Goal: Browse casually

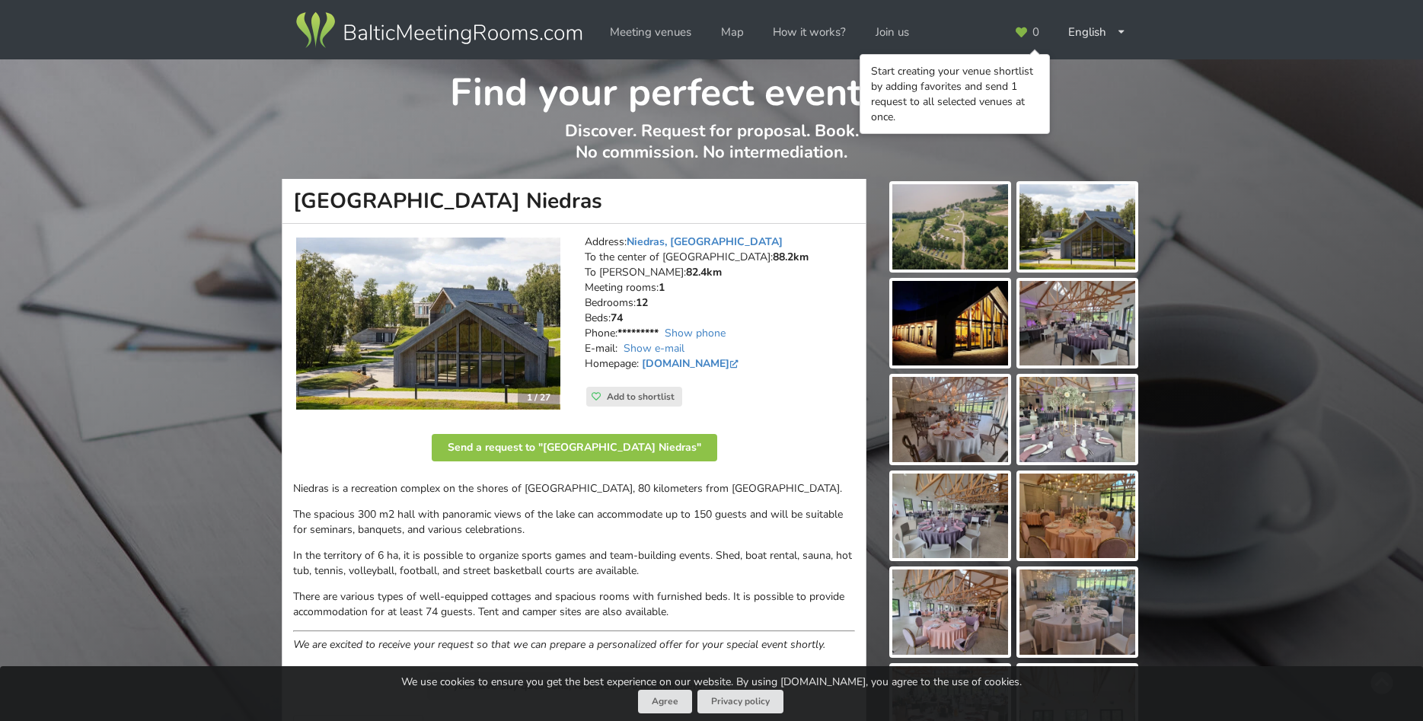
click at [947, 241] on img at bounding box center [950, 226] width 116 height 85
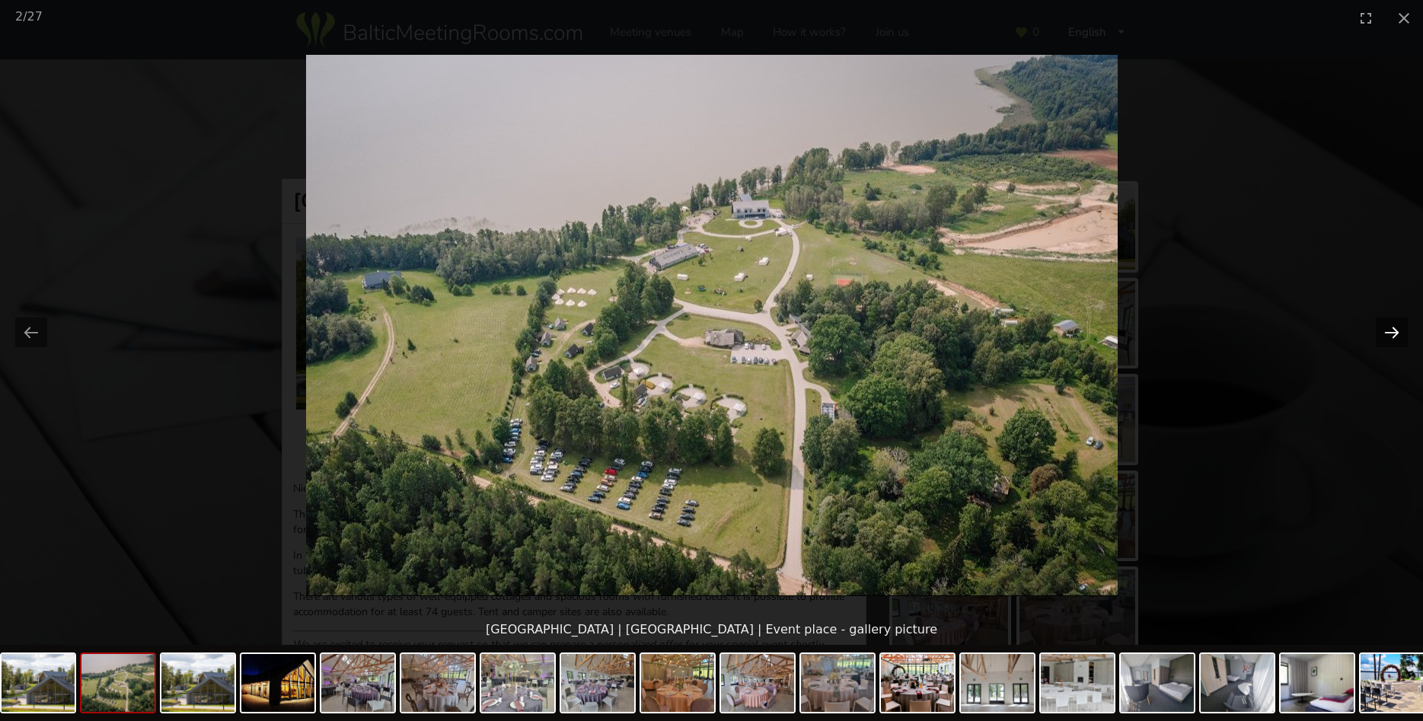
click at [1390, 340] on button "Next slide" at bounding box center [1392, 333] width 32 height 30
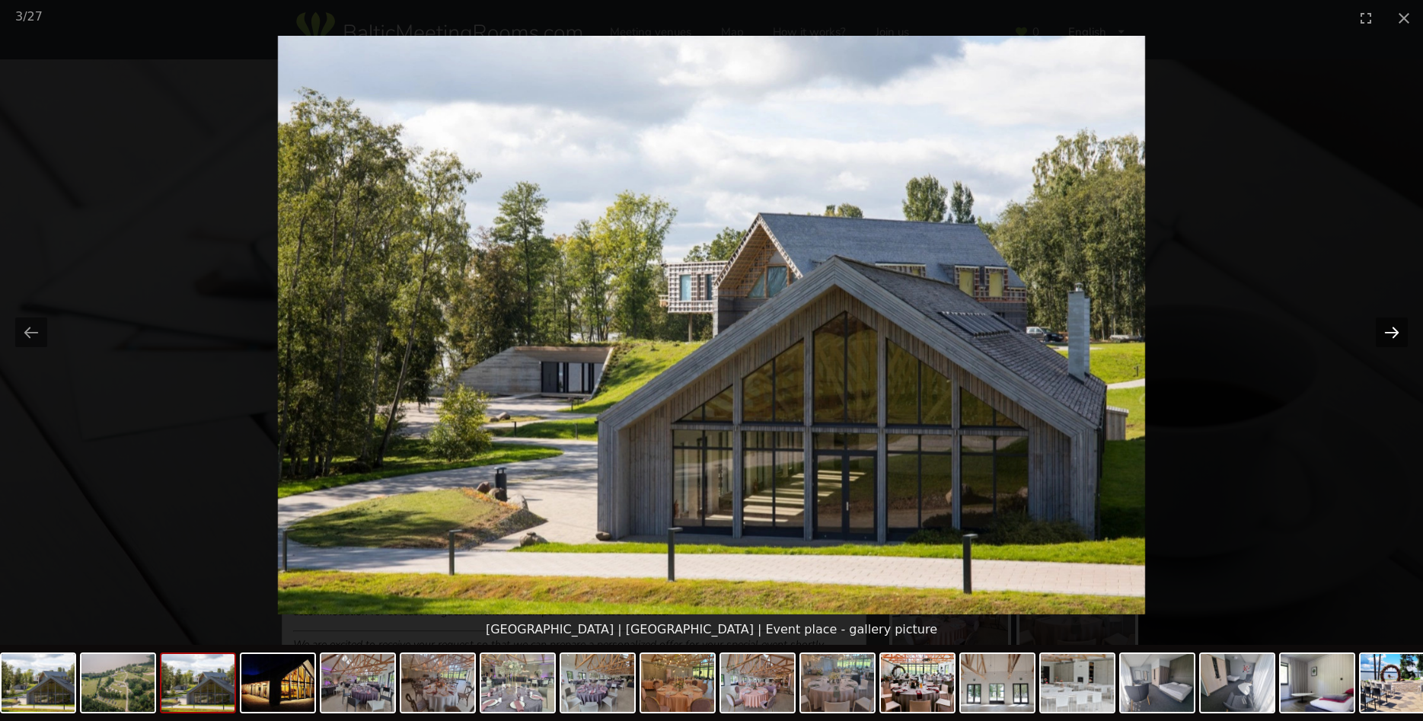
click at [1390, 340] on button "Next slide" at bounding box center [1392, 333] width 32 height 30
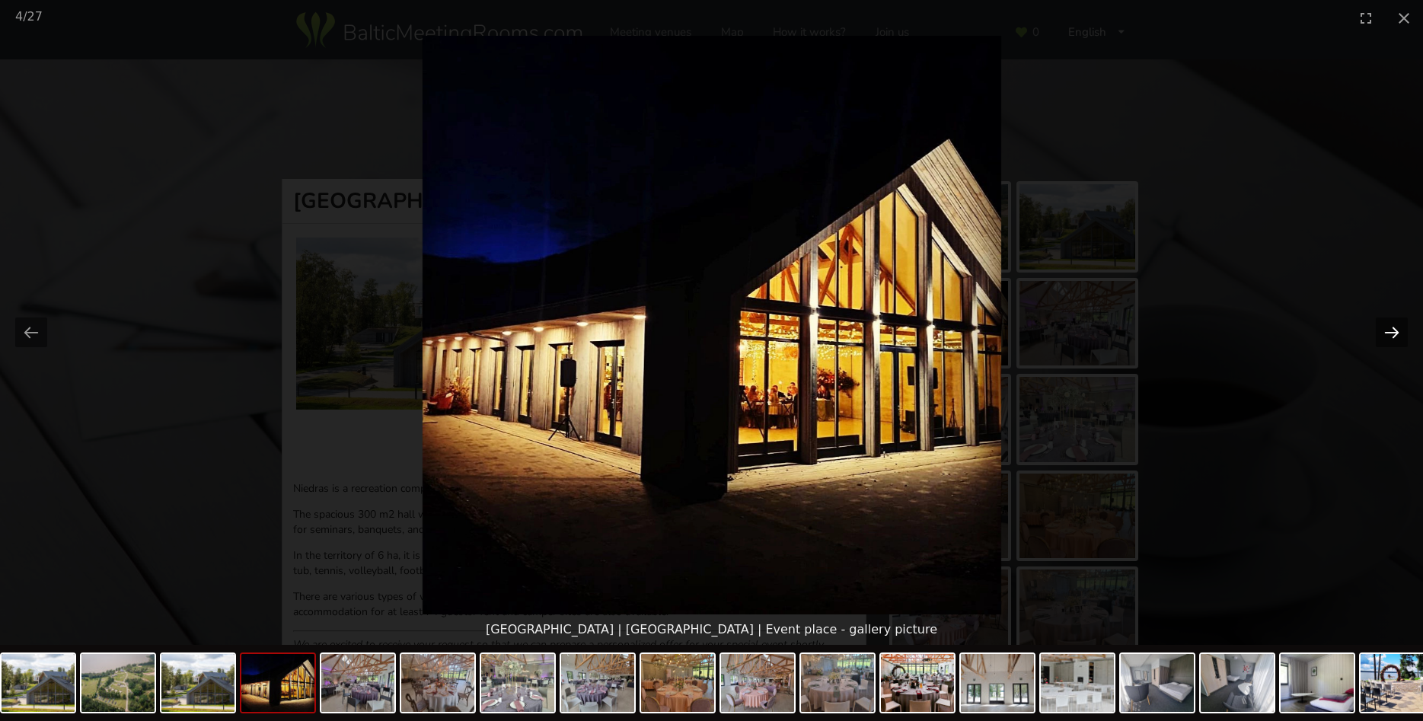
click at [1390, 340] on button "Next slide" at bounding box center [1392, 333] width 32 height 30
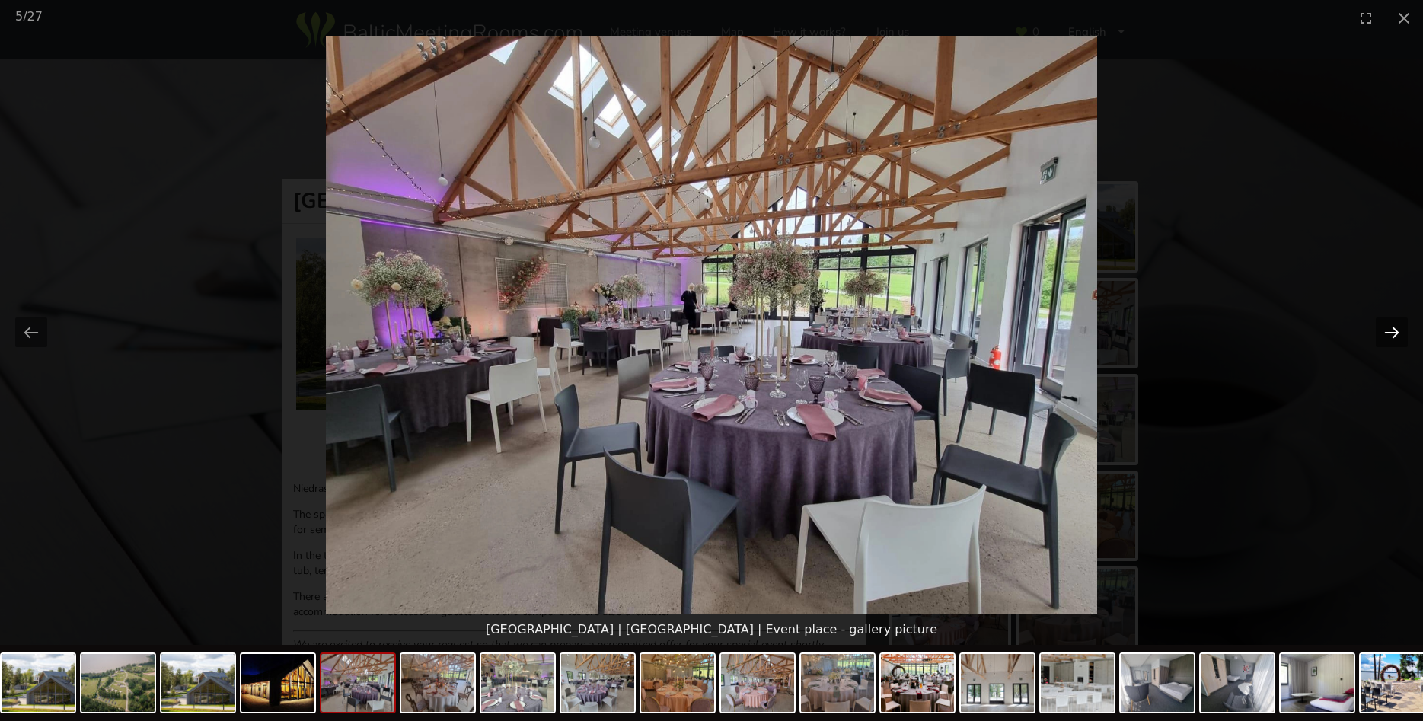
click at [1390, 340] on button "Next slide" at bounding box center [1392, 333] width 32 height 30
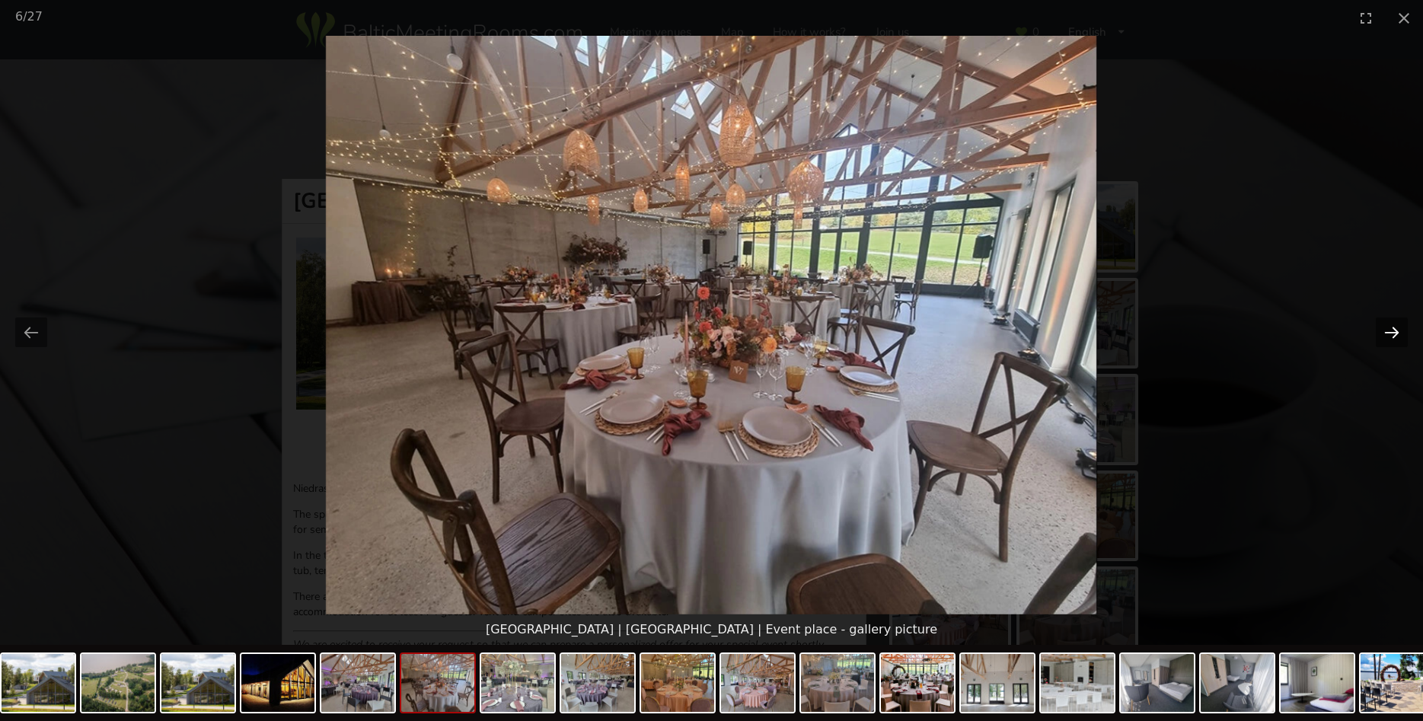
click at [1390, 340] on button "Next slide" at bounding box center [1392, 333] width 32 height 30
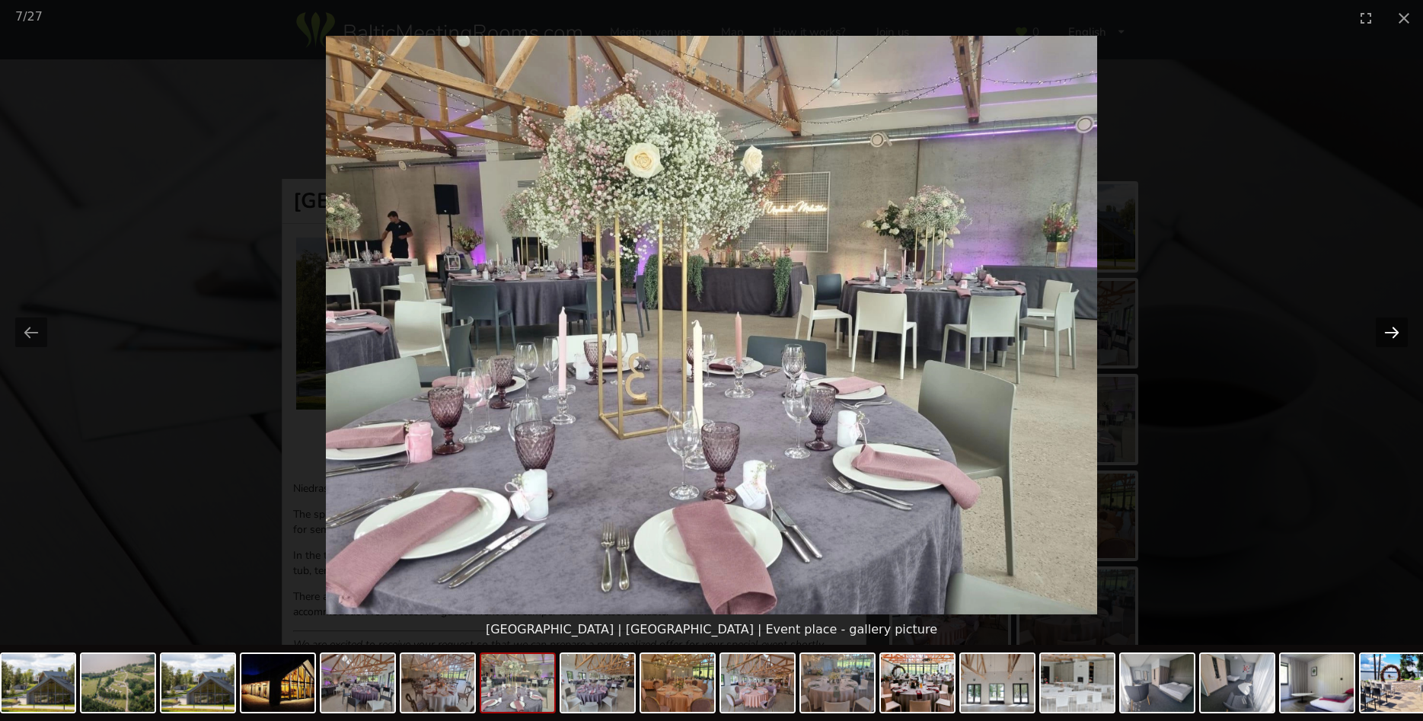
click at [1390, 340] on button "Next slide" at bounding box center [1392, 333] width 32 height 30
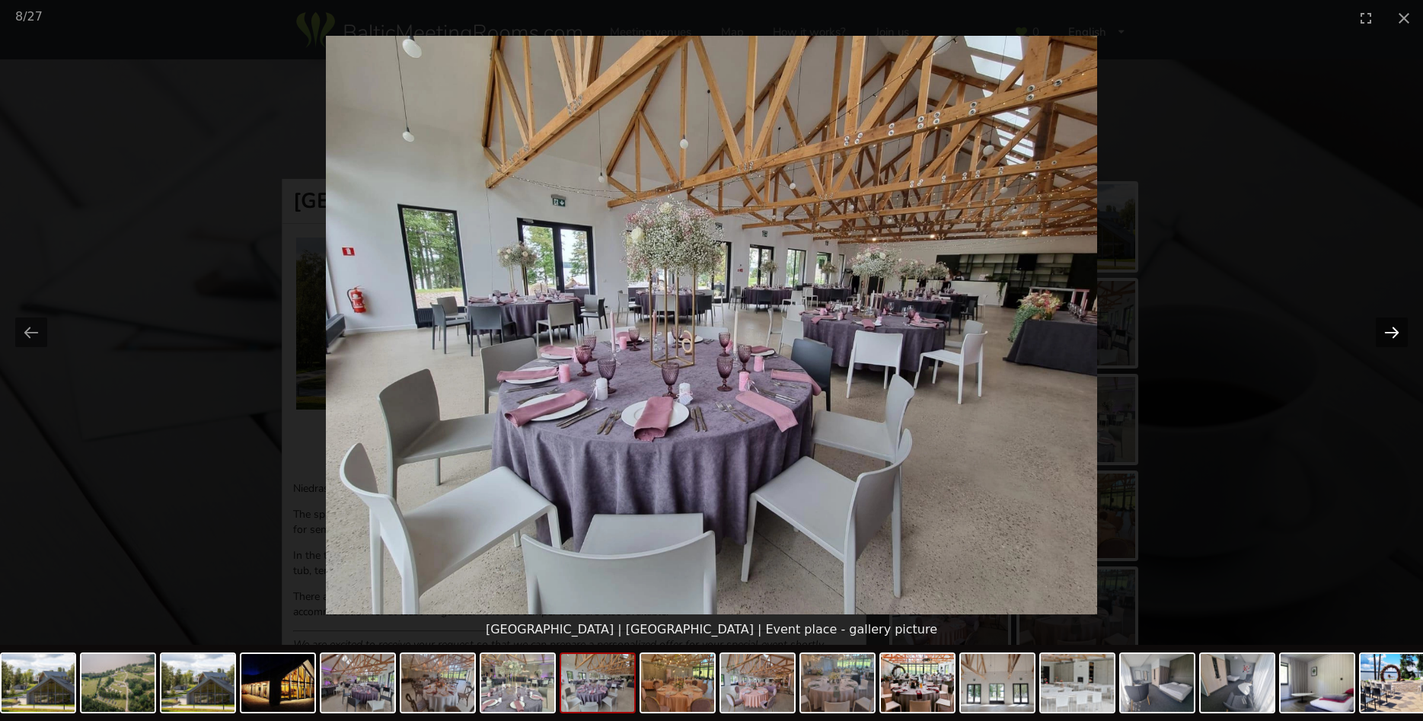
click at [1390, 340] on button "Next slide" at bounding box center [1392, 333] width 32 height 30
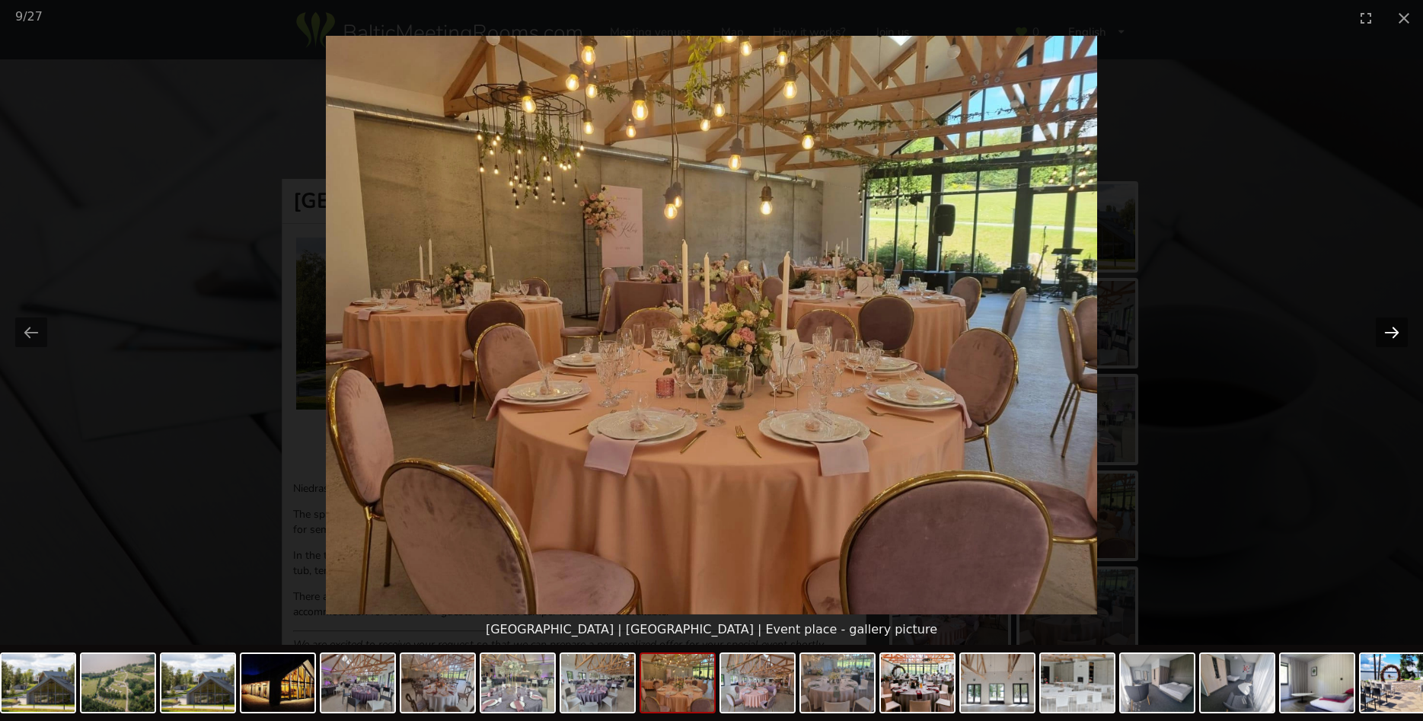
click at [1390, 339] on button "Next slide" at bounding box center [1392, 333] width 32 height 30
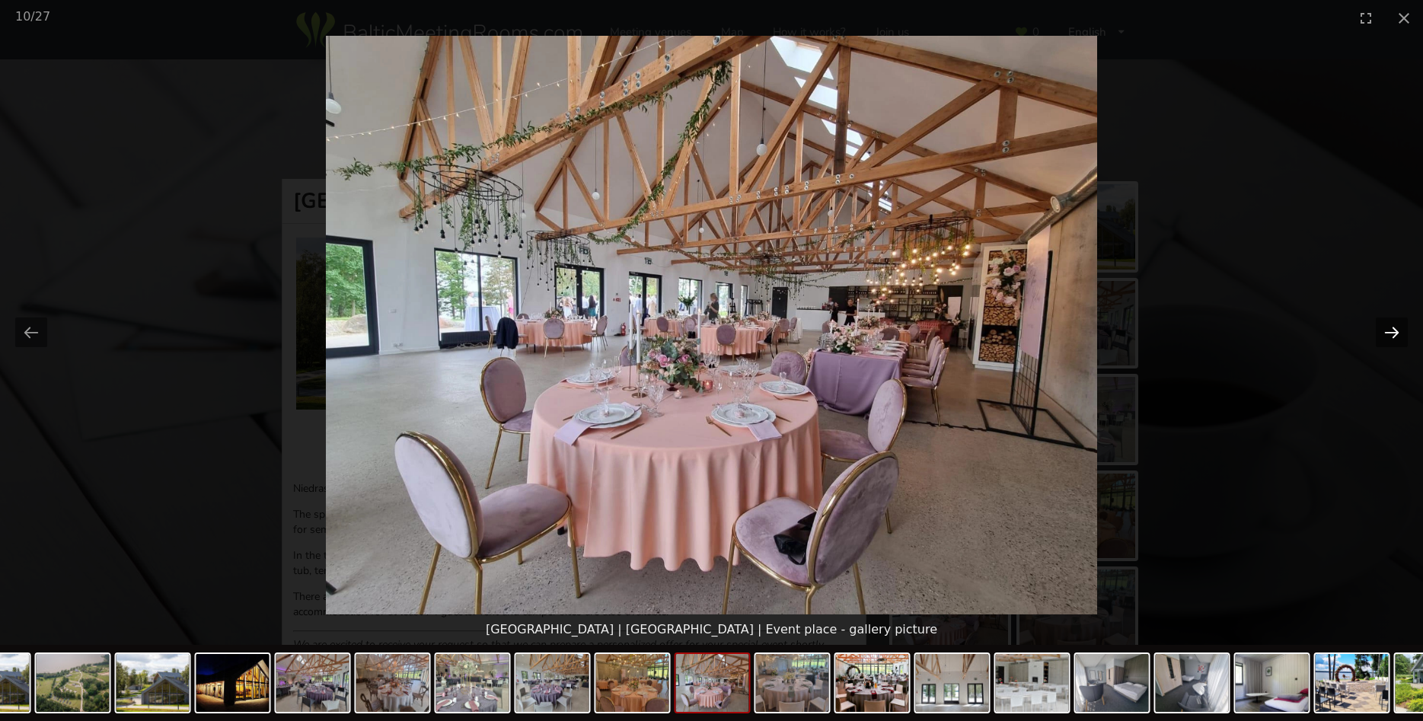
click at [1390, 339] on button "Next slide" at bounding box center [1392, 333] width 32 height 30
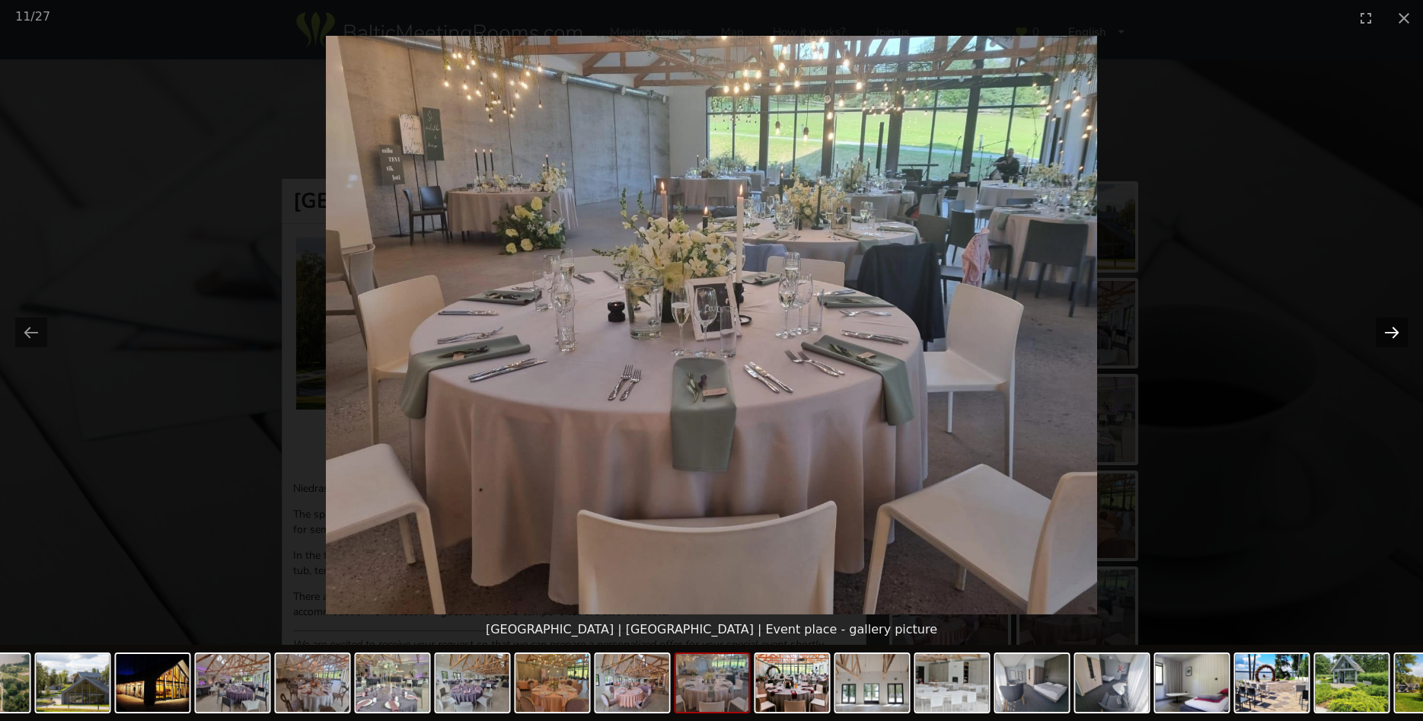
click at [1392, 335] on button "Next slide" at bounding box center [1392, 333] width 32 height 30
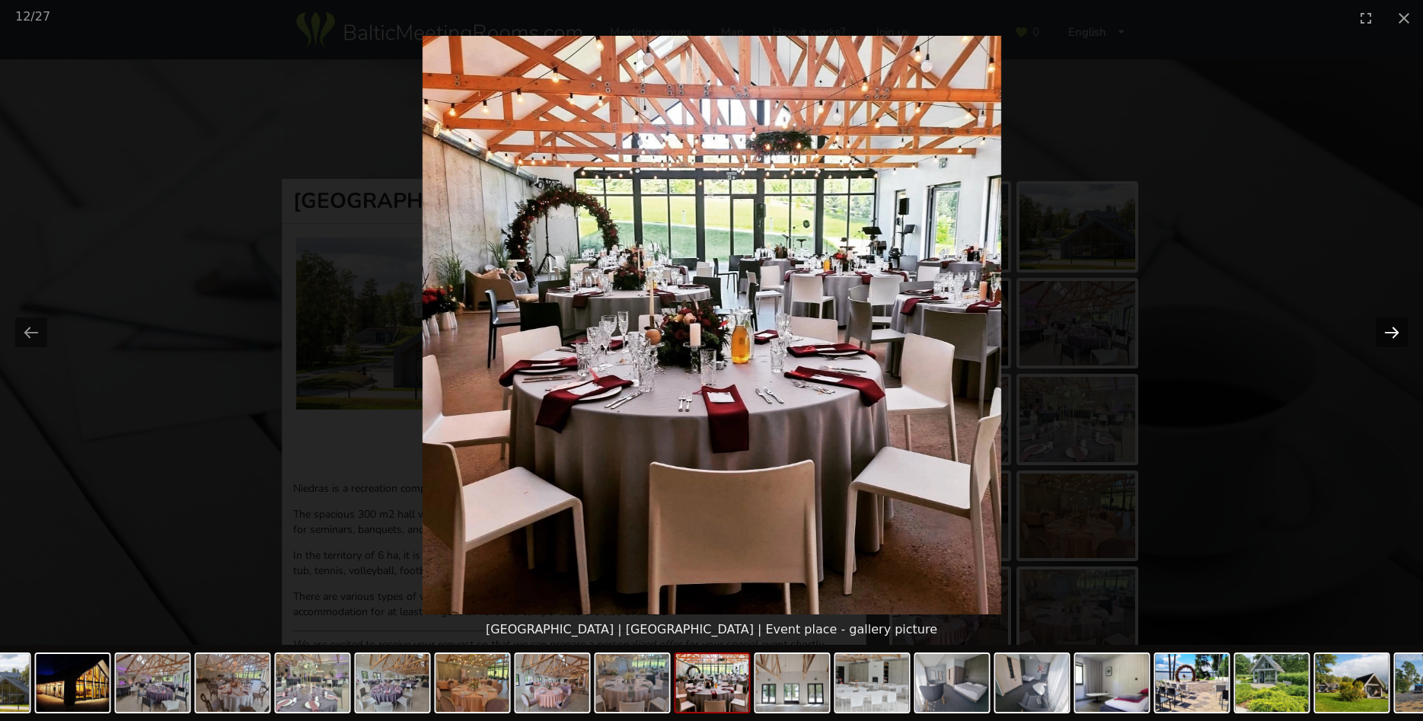
click at [1393, 335] on button "Next slide" at bounding box center [1392, 333] width 32 height 30
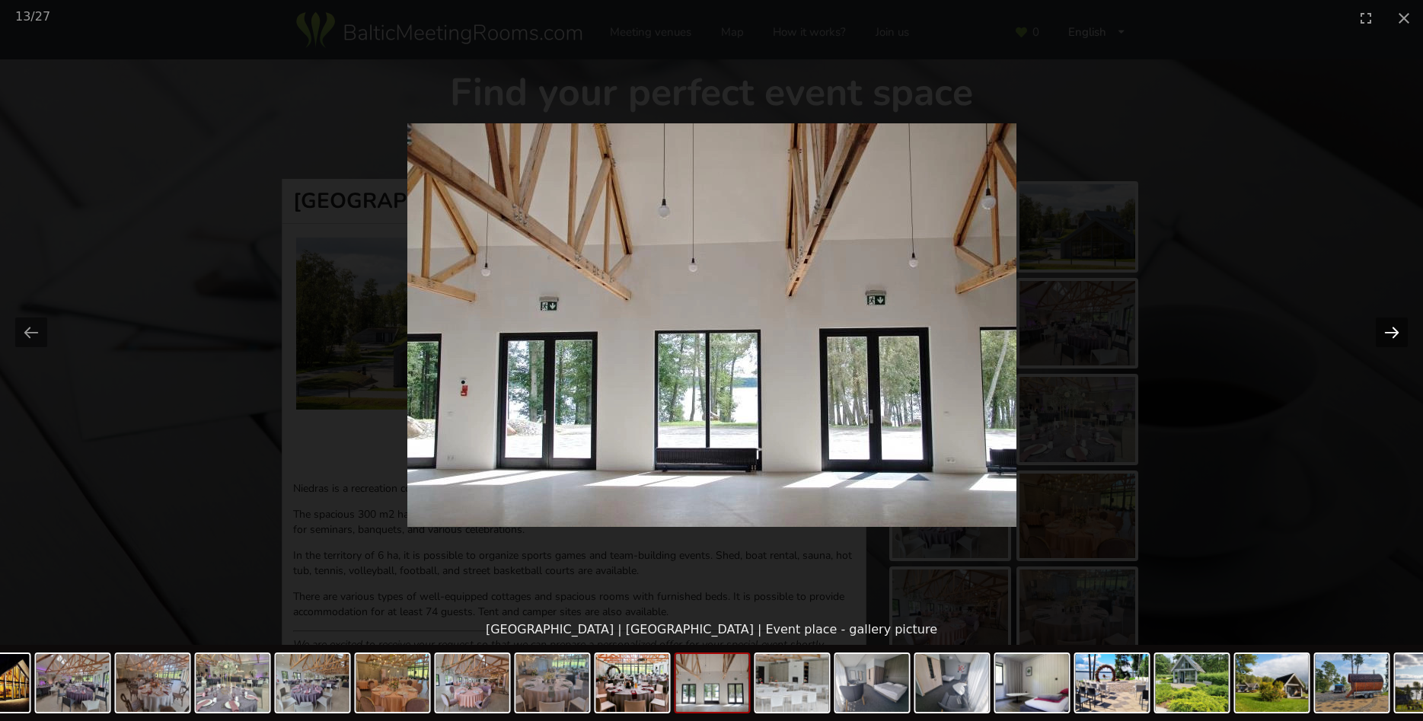
click at [1393, 335] on button "Next slide" at bounding box center [1392, 333] width 32 height 30
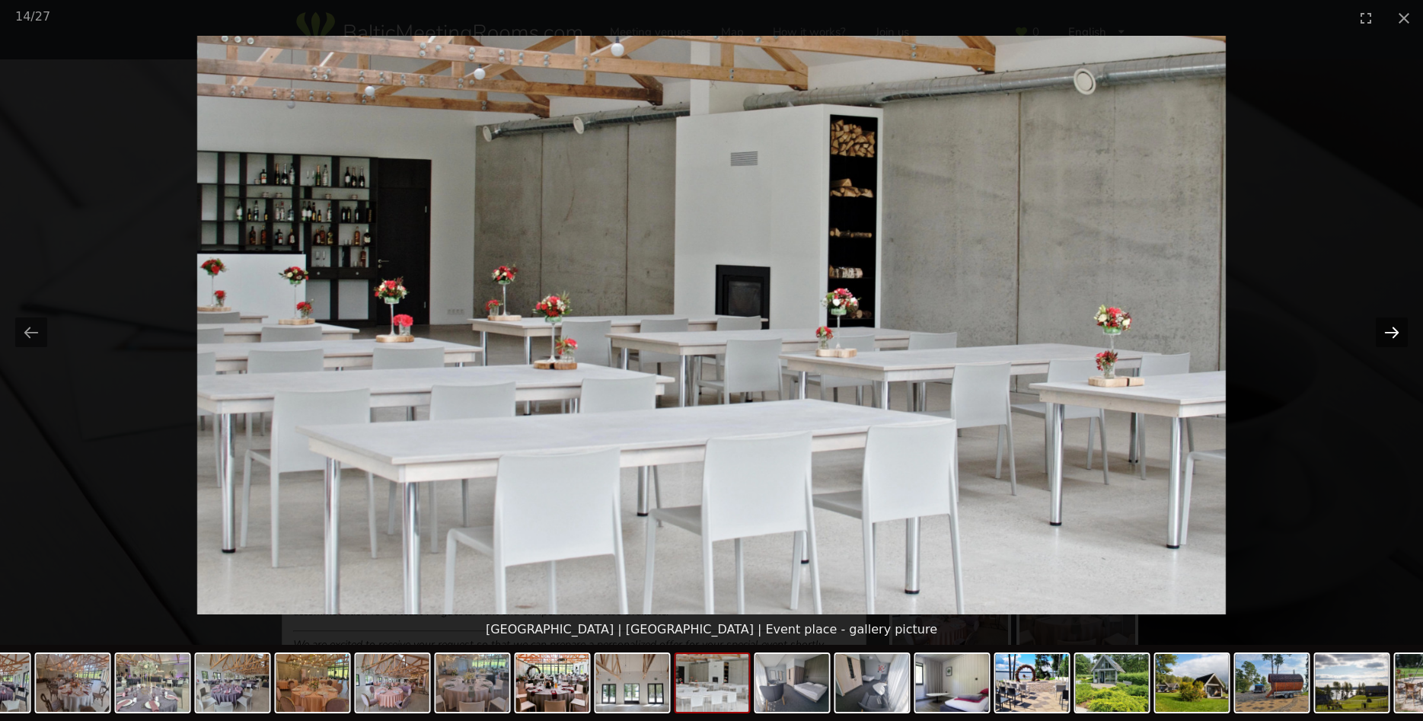
click at [1393, 335] on button "Next slide" at bounding box center [1392, 333] width 32 height 30
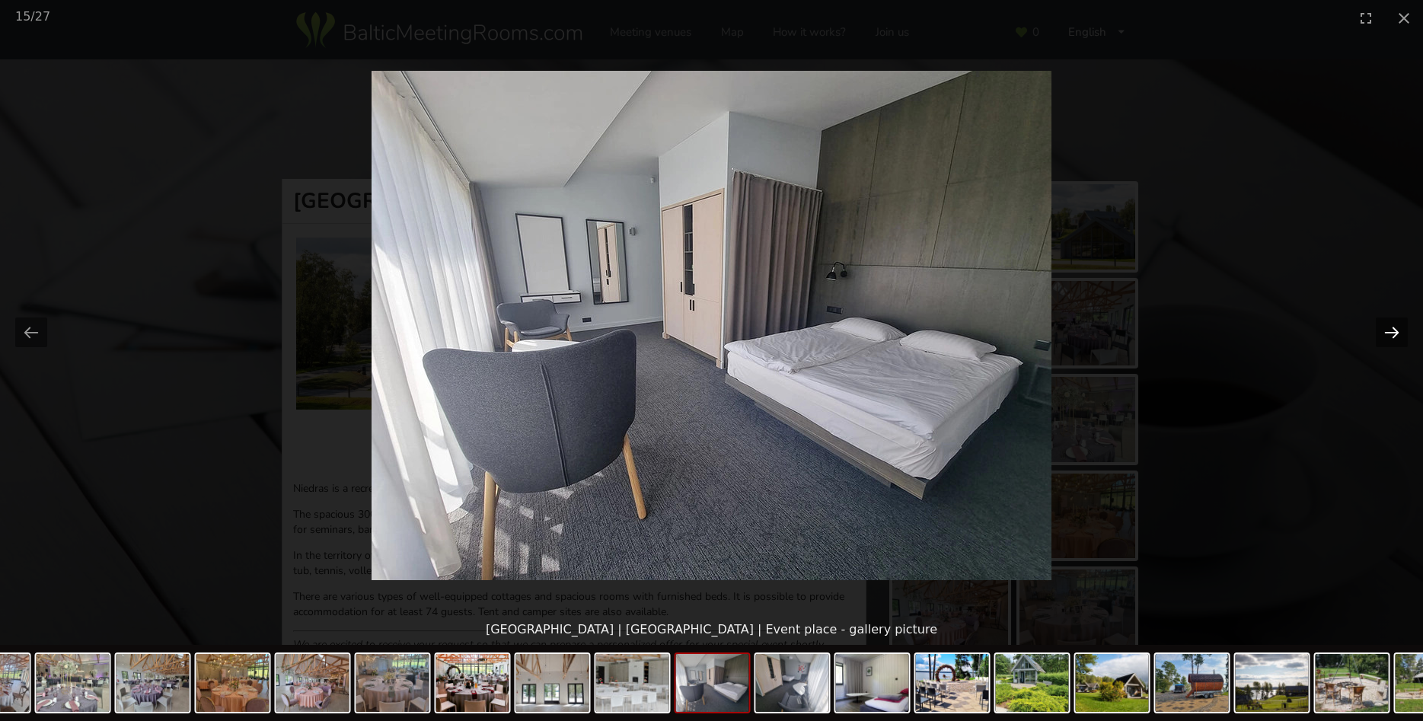
click at [1393, 335] on button "Next slide" at bounding box center [1392, 333] width 32 height 30
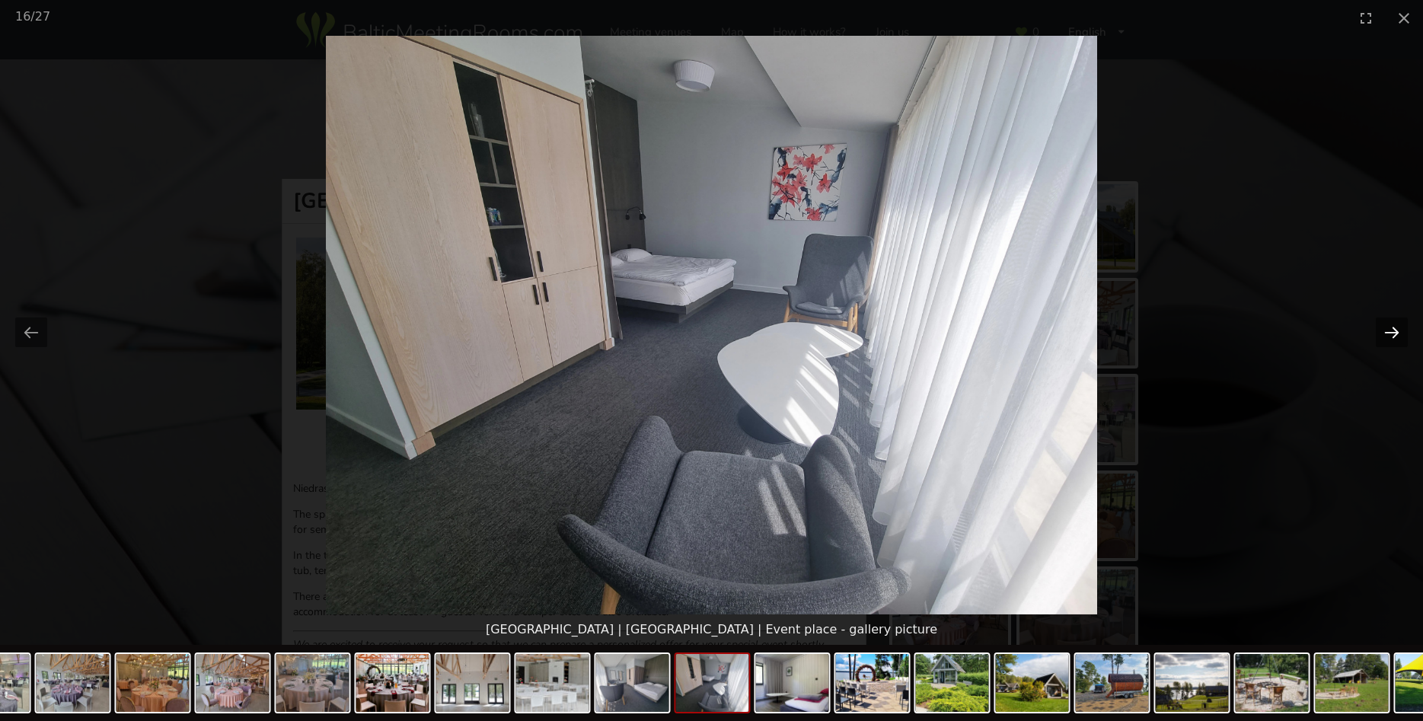
click at [1393, 335] on button "Next slide" at bounding box center [1392, 333] width 32 height 30
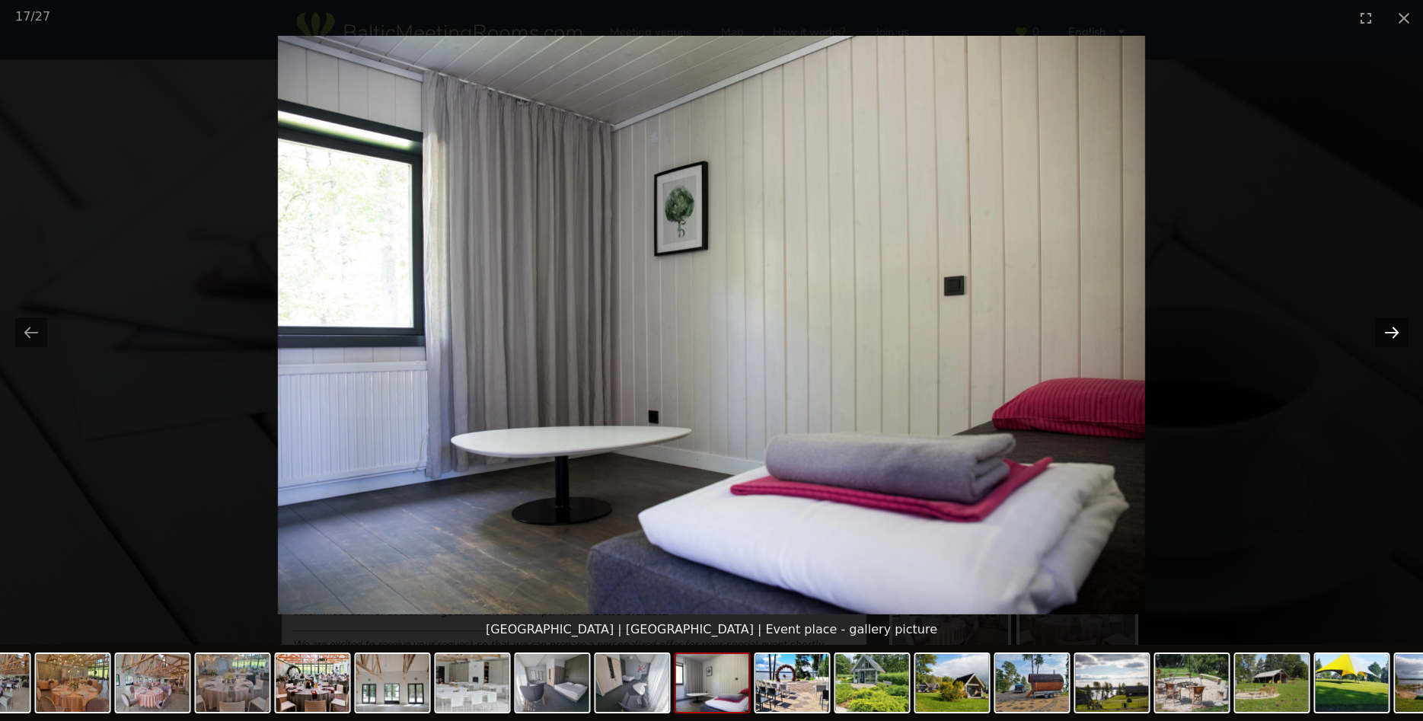
click at [1393, 335] on button "Next slide" at bounding box center [1392, 333] width 32 height 30
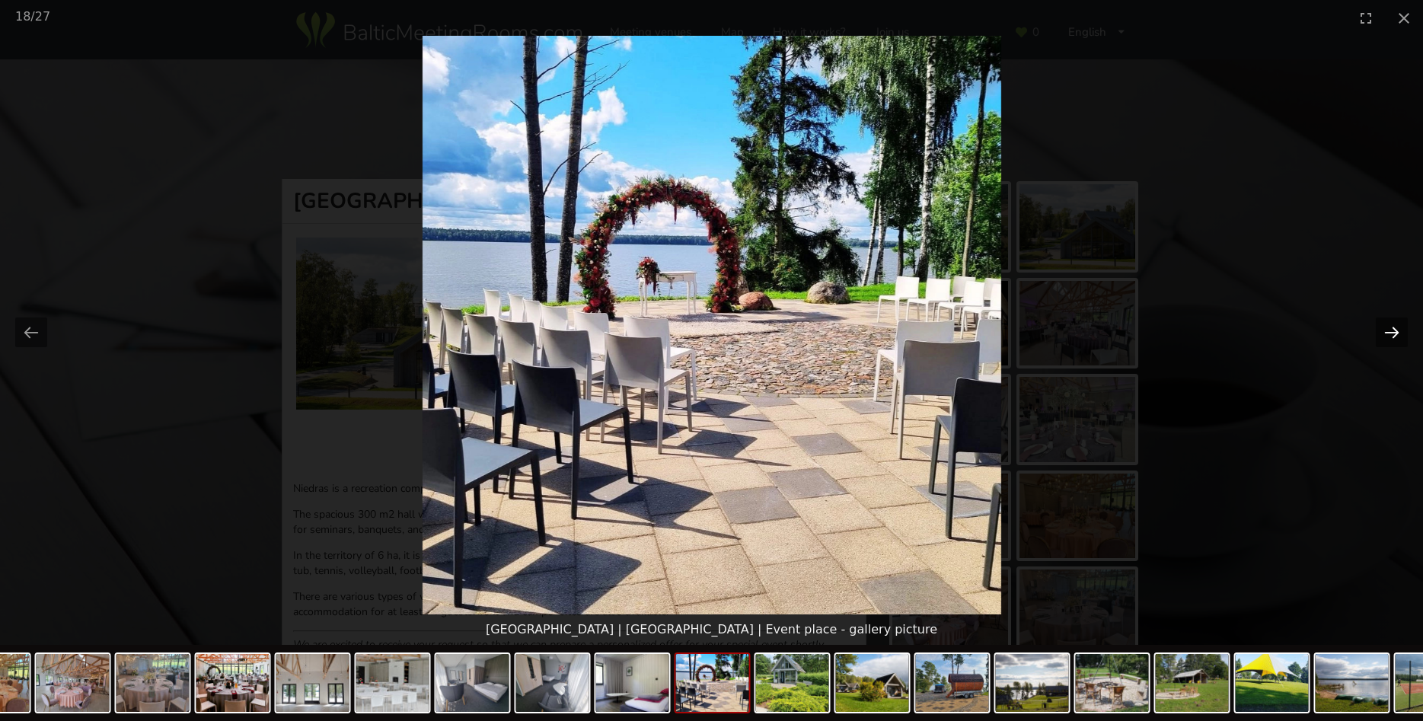
click at [1393, 335] on button "Next slide" at bounding box center [1392, 333] width 32 height 30
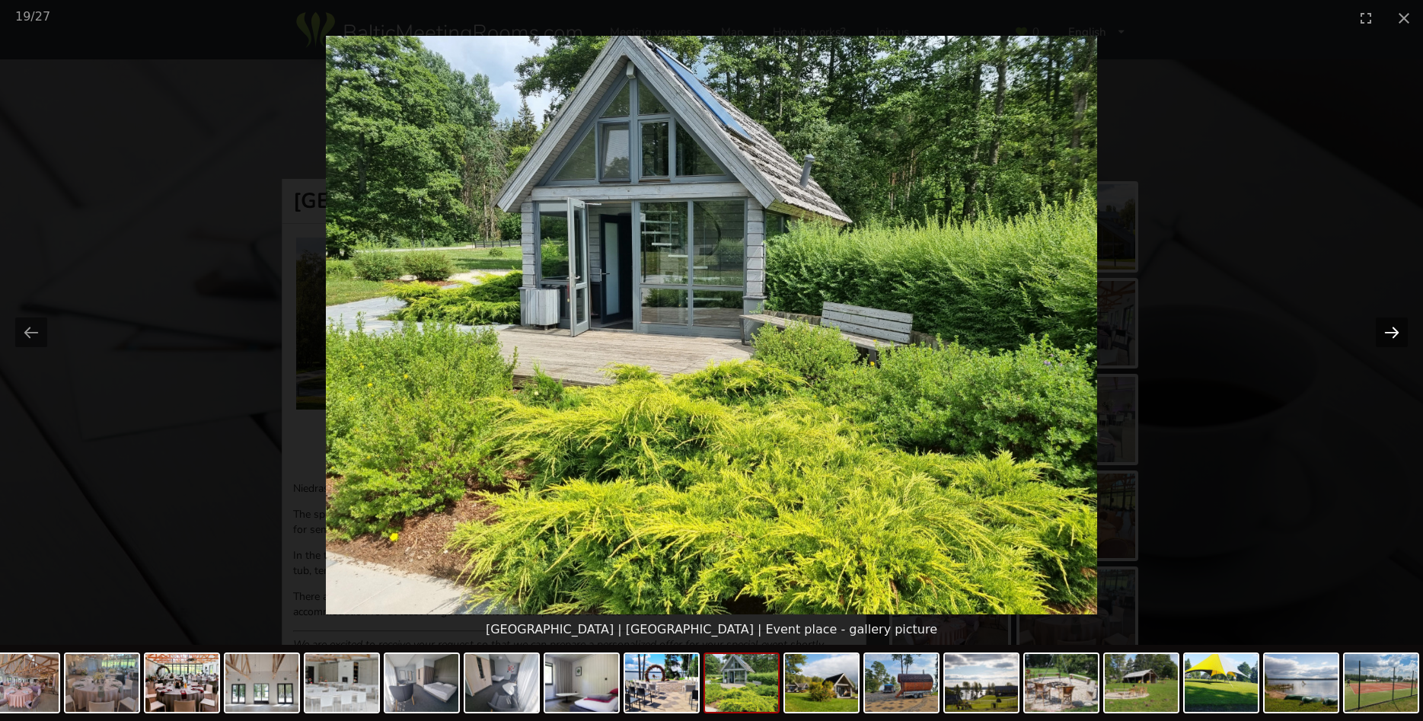
click at [1393, 335] on button "Next slide" at bounding box center [1392, 333] width 32 height 30
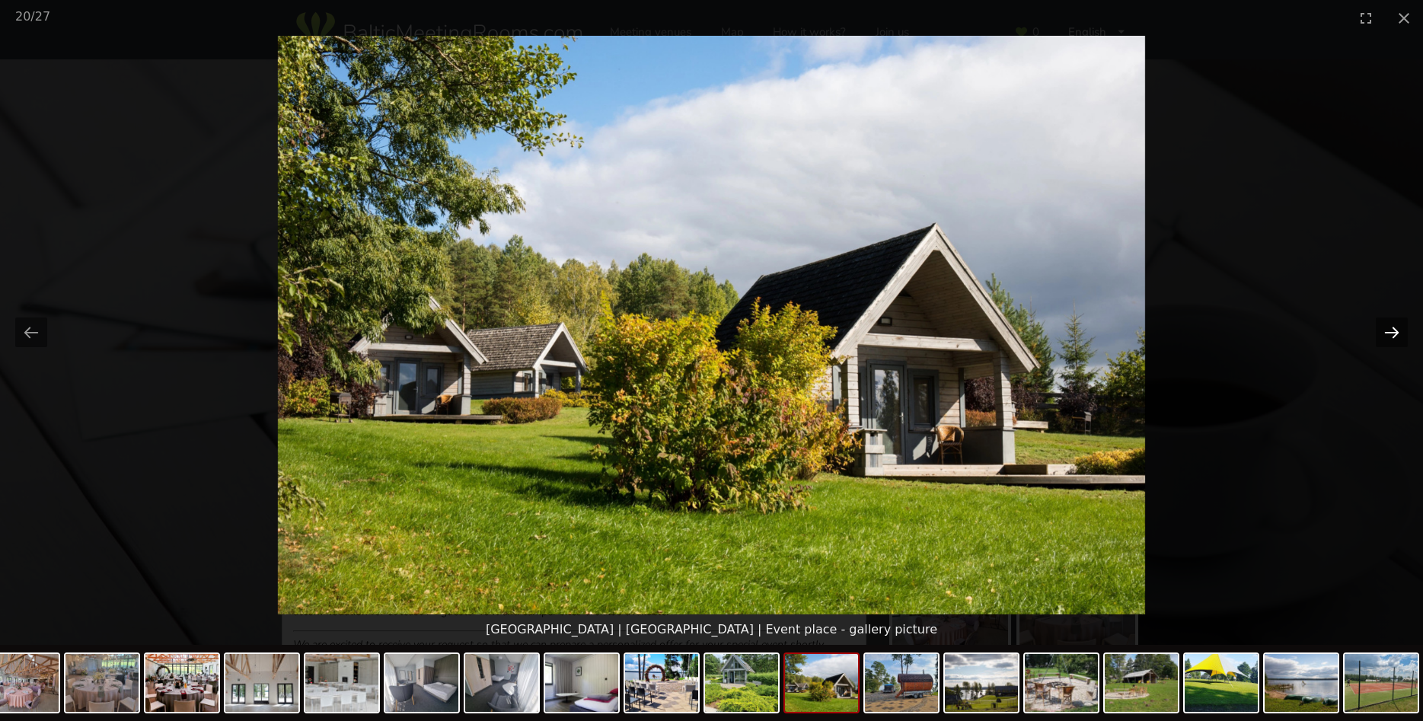
click at [1393, 335] on button "Next slide" at bounding box center [1392, 333] width 32 height 30
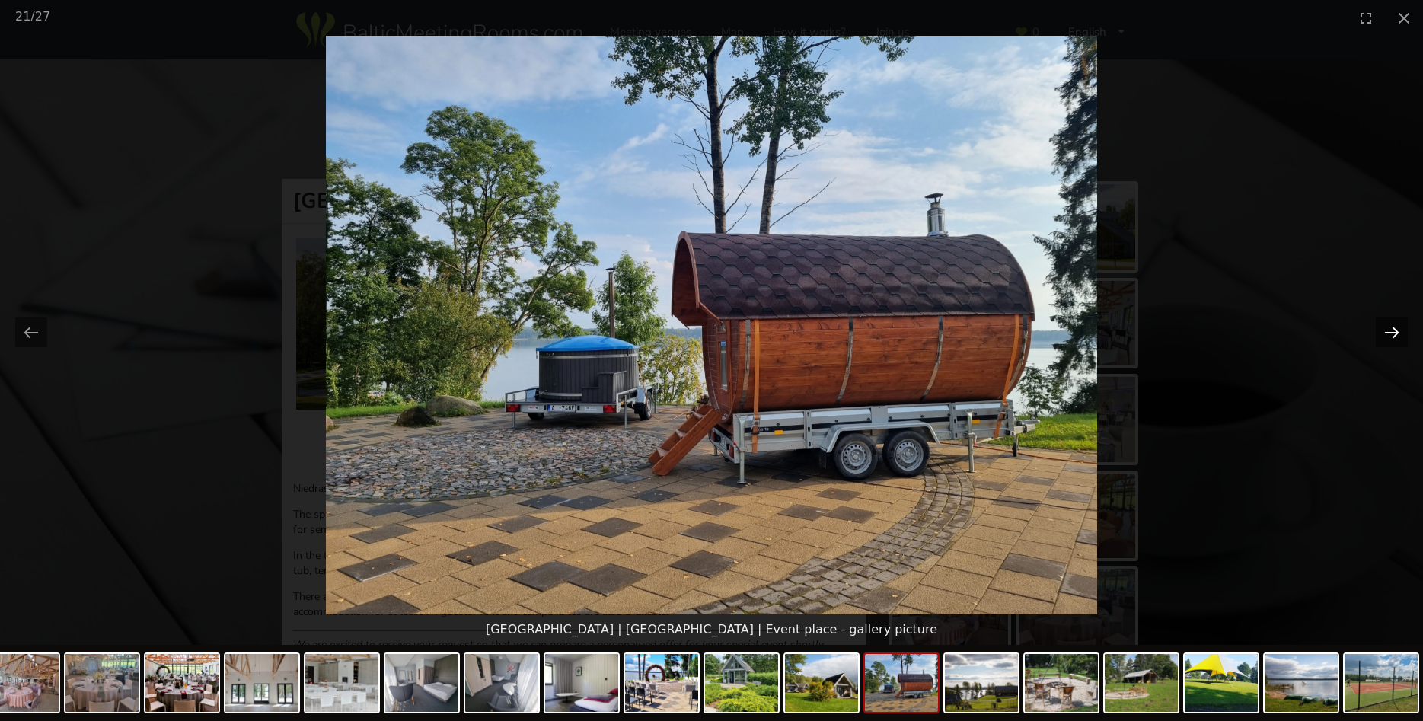
click at [1393, 335] on button "Next slide" at bounding box center [1392, 333] width 32 height 30
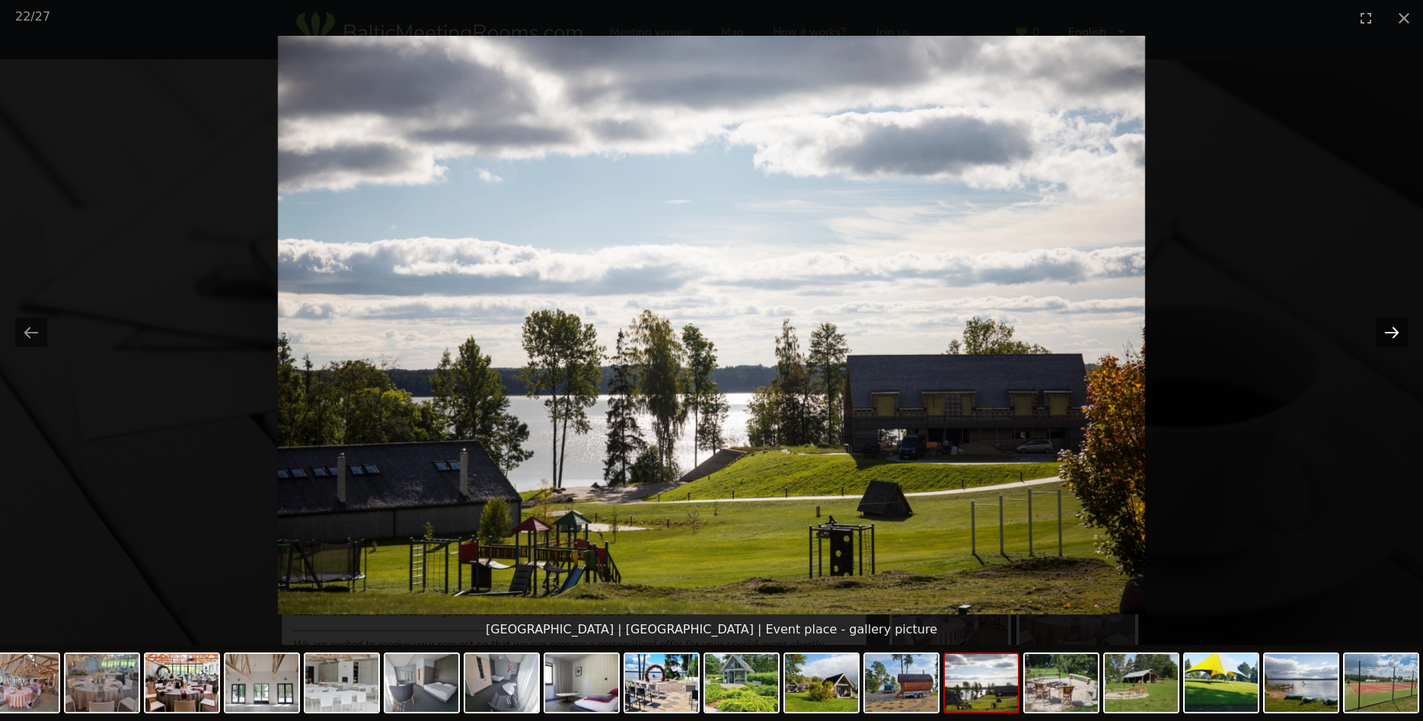
click at [1393, 335] on button "Next slide" at bounding box center [1392, 333] width 32 height 30
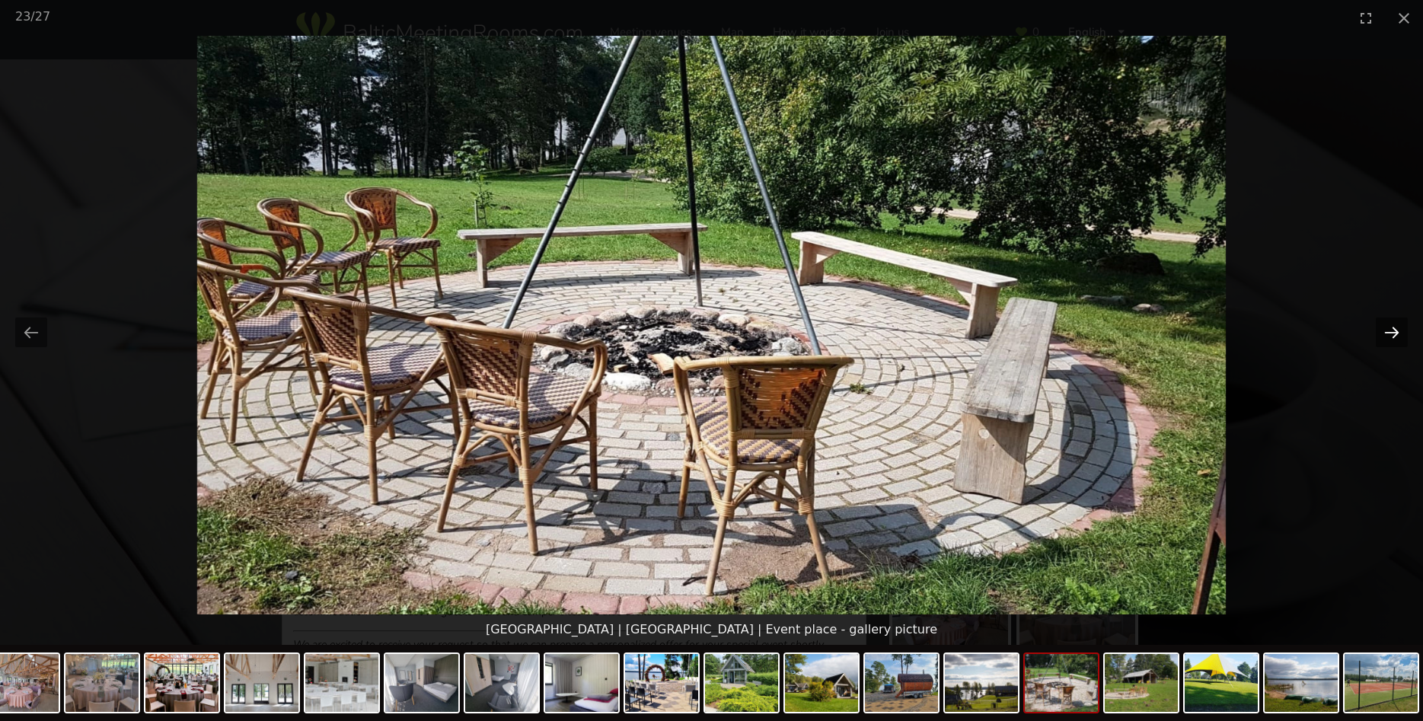
click at [1393, 335] on button "Next slide" at bounding box center [1392, 333] width 32 height 30
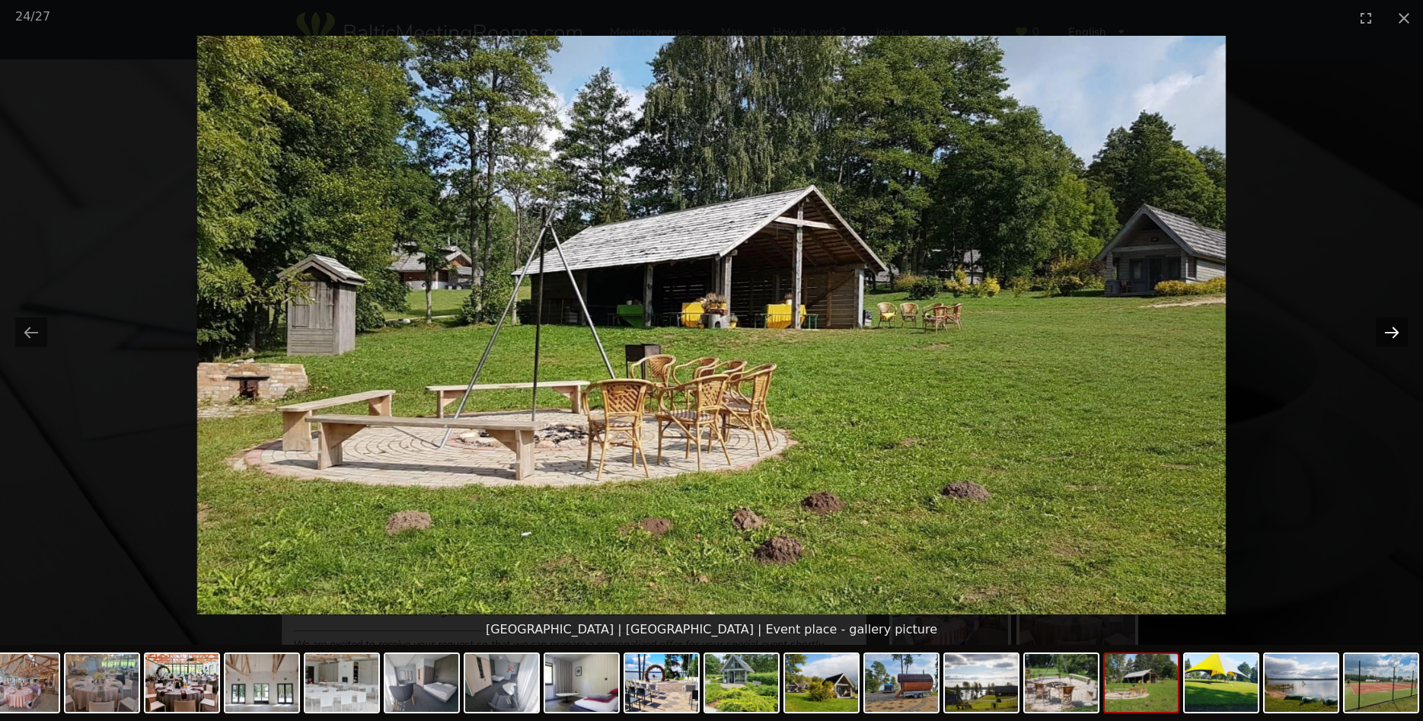
click at [1393, 335] on button "Next slide" at bounding box center [1392, 333] width 32 height 30
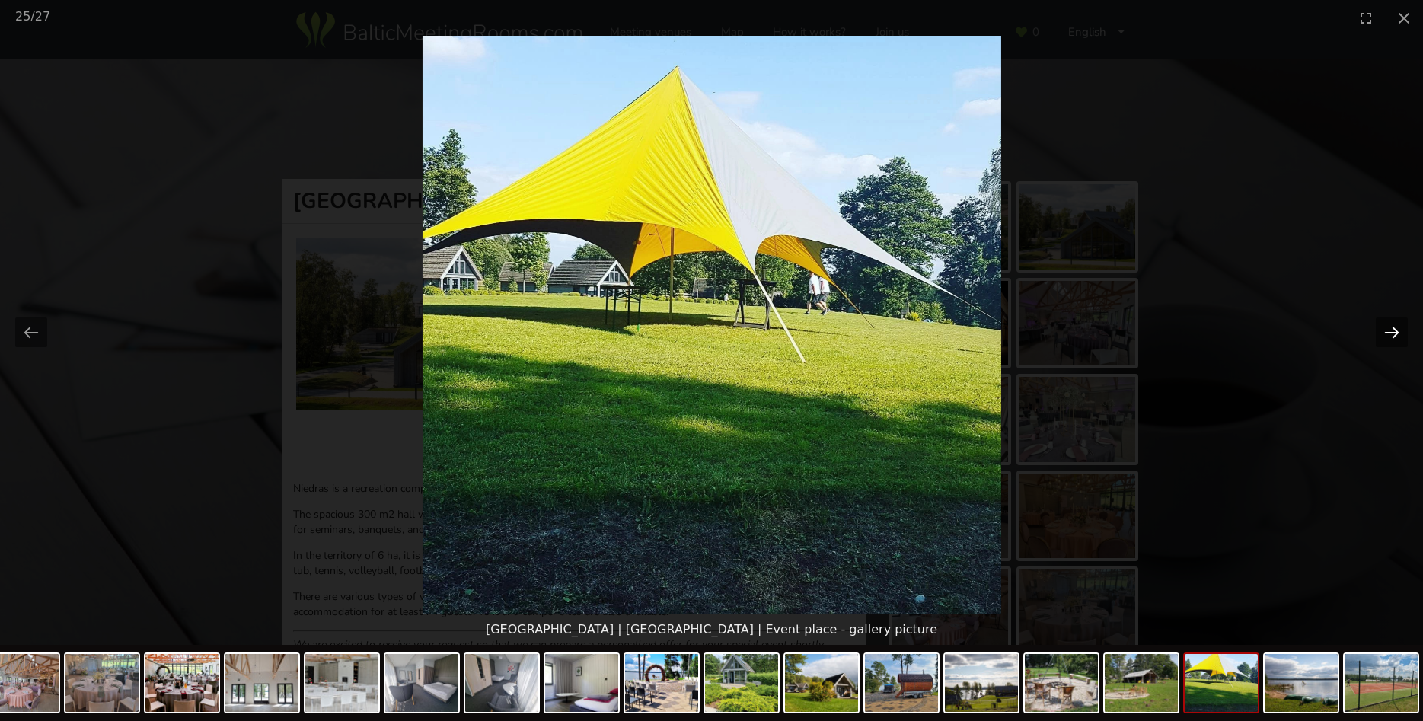
click at [1393, 335] on button "Next slide" at bounding box center [1392, 333] width 32 height 30
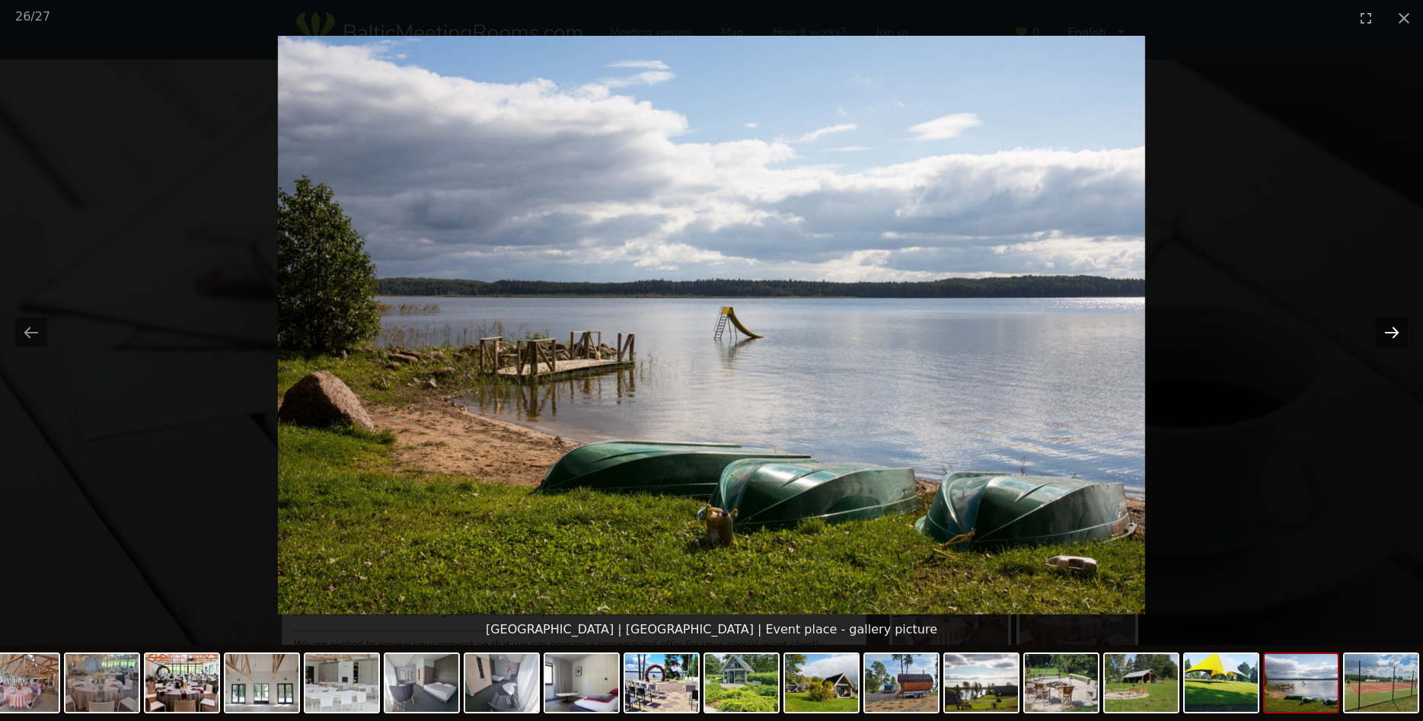
click at [1393, 335] on button "Next slide" at bounding box center [1392, 333] width 32 height 30
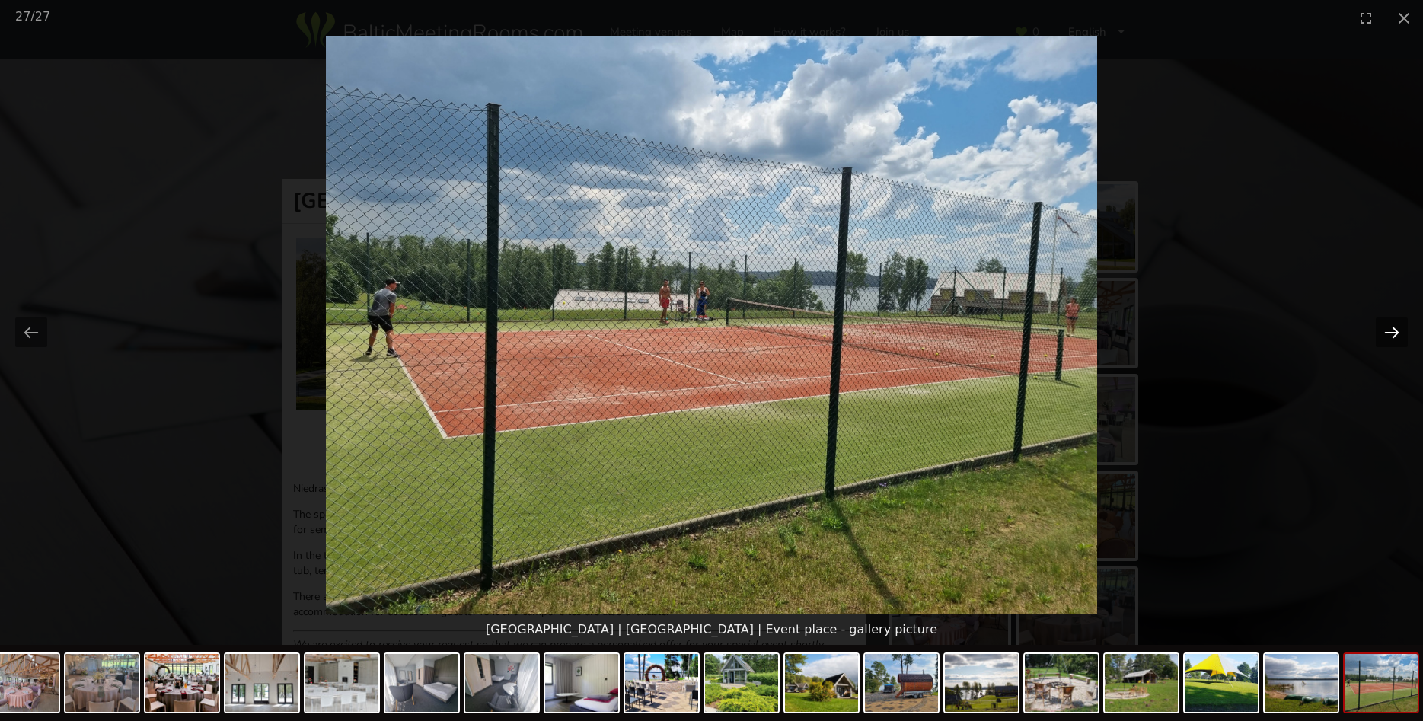
click at [1393, 335] on button "Next slide" at bounding box center [1392, 333] width 32 height 30
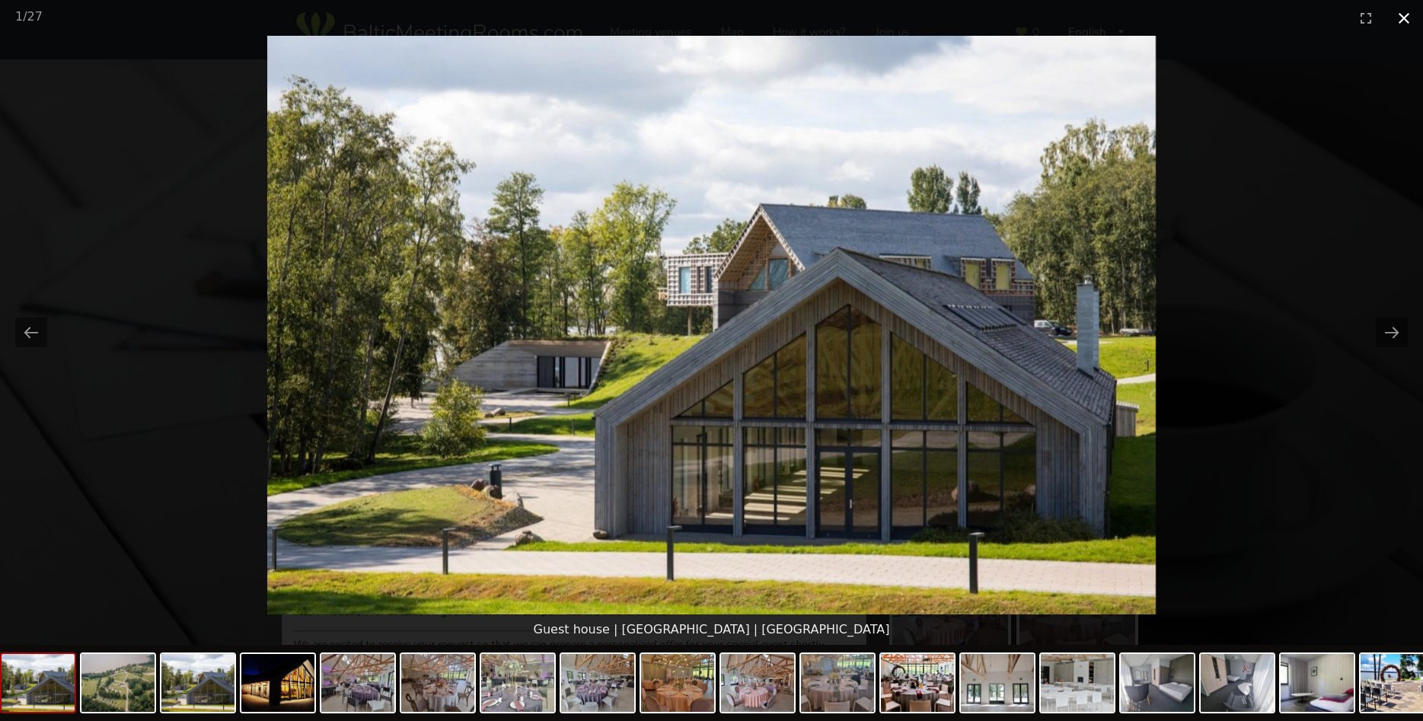
click at [1403, 23] on button "Close gallery" at bounding box center [1404, 18] width 38 height 36
